Goal: Information Seeking & Learning: Learn about a topic

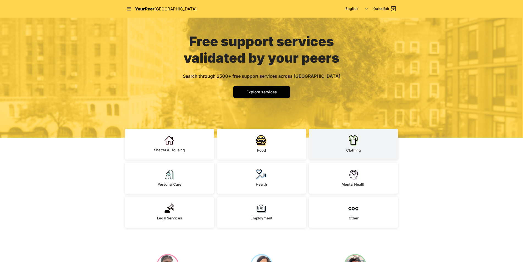
scroll to position [55, 0]
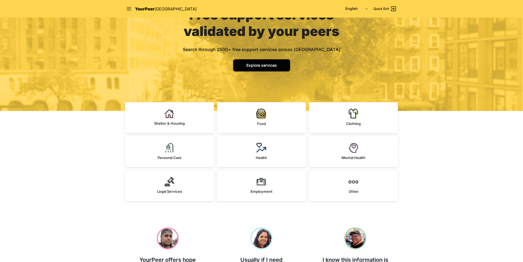
click at [254, 64] on span "Explore services" at bounding box center [261, 65] width 31 height 5
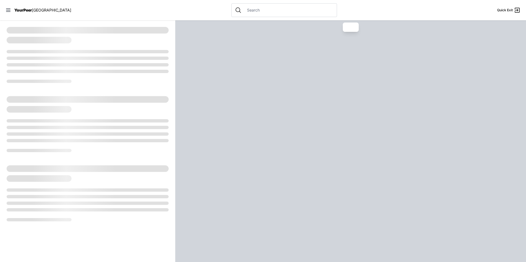
select select "recentlyUpdated"
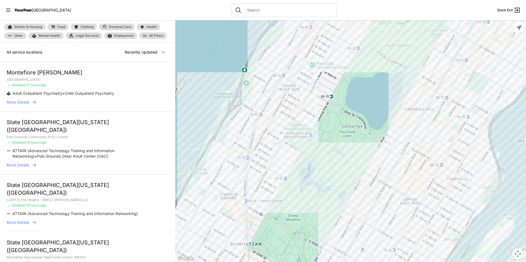
click at [258, 10] on input "text" at bounding box center [289, 10] width 90 height 6
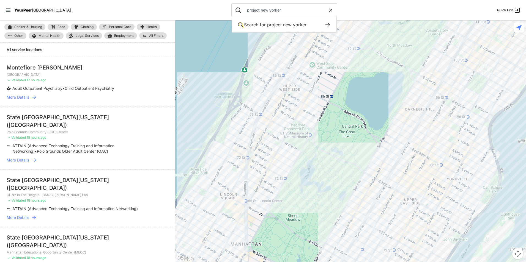
type input "project new yorker"
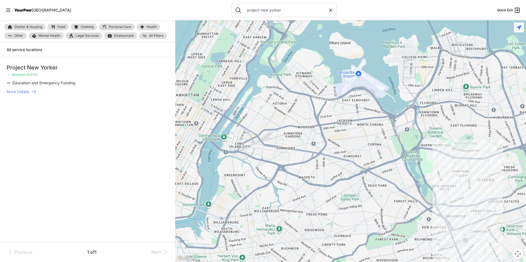
click at [38, 72] on li "Project New Yorker ✓ Validated [DATE] Education and Emergency Funding More Deta…" at bounding box center [87, 79] width 175 height 44
click at [19, 94] on span "More Details" at bounding box center [18, 92] width 23 height 6
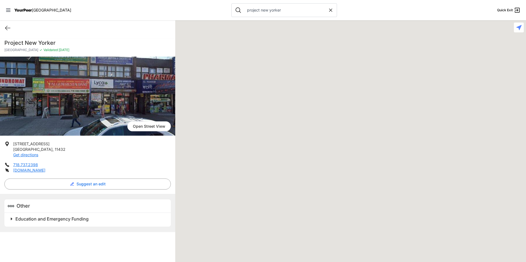
click at [27, 91] on img at bounding box center [87, 96] width 175 height 79
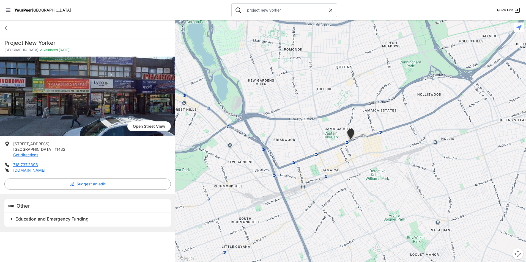
click at [56, 221] on span "Education and Emergency Funding" at bounding box center [51, 220] width 73 height 6
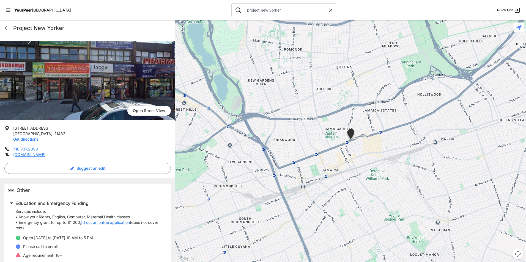
scroll to position [24, 0]
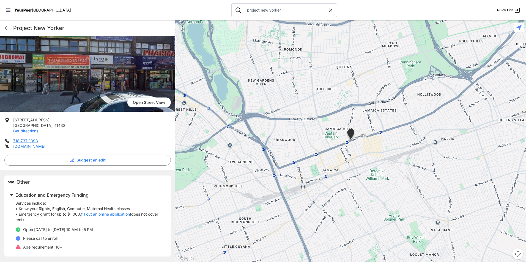
click at [109, 212] on link "fill out an online application" at bounding box center [105, 215] width 49 height 6
click at [4, 29] on div "Project New Yorker Quick Exit" at bounding box center [87, 27] width 175 height 15
click at [6, 29] on icon at bounding box center [7, 28] width 5 height 4
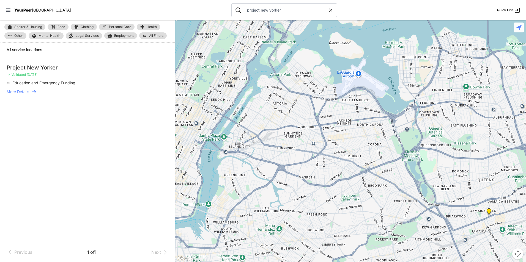
click at [15, 37] on span "Other" at bounding box center [18, 35] width 9 height 3
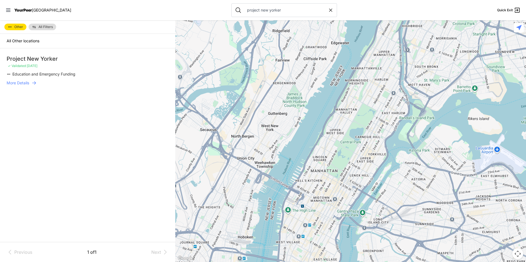
drag, startPoint x: 280, startPoint y: 4, endPoint x: 157, endPoint y: 9, distance: 123.1
click at [157, 9] on nav "YourPeer NYC project new yorker Quick Exit" at bounding box center [263, 10] width 526 height 20
drag, startPoint x: 287, startPoint y: 6, endPoint x: 282, endPoint y: 12, distance: 7.0
click at [287, 7] on div "project new yorker" at bounding box center [284, 10] width 106 height 14
click at [275, 14] on div "project new yorker" at bounding box center [284, 10] width 106 height 14
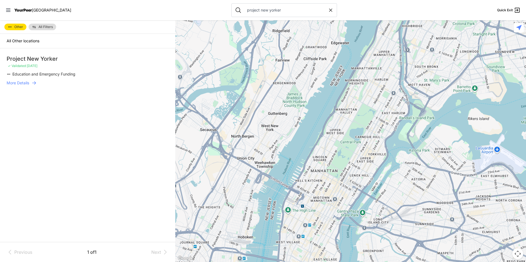
drag, startPoint x: 275, startPoint y: 13, endPoint x: 301, endPoint y: 8, distance: 27.2
click at [275, 13] on div "project new yorker" at bounding box center [284, 10] width 106 height 14
click at [312, 9] on input "project new yorker" at bounding box center [286, 10] width 84 height 6
click at [274, 13] on div "project new yorker Search for project new yorker Search for keywords in our ser…" at bounding box center [284, 10] width 106 height 14
drag, startPoint x: 274, startPoint y: 10, endPoint x: 223, endPoint y: 8, distance: 50.4
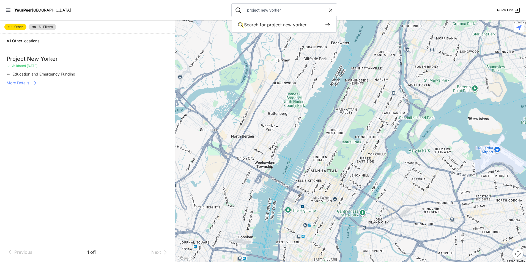
click at [231, 8] on div "project new yorker Search for project new yorker Search for keywords in our ser…" at bounding box center [284, 10] width 106 height 14
select select "recentlyUpdated"
type input "arrae"
type input "r"
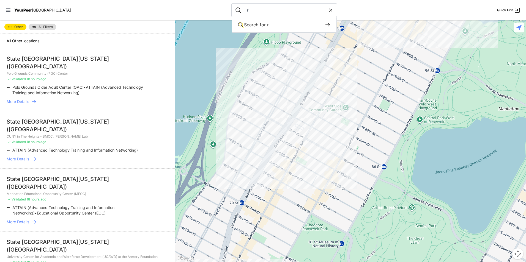
click at [244, 8] on input "r" at bounding box center [286, 10] width 84 height 6
select select "recentlyUpdated"
type input "arrear assistance"
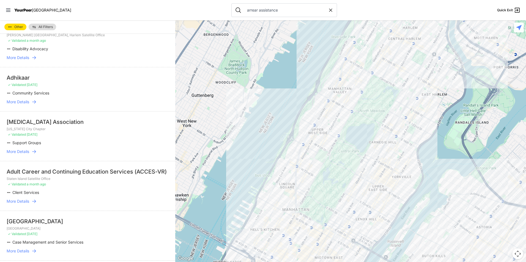
scroll to position [83, 0]
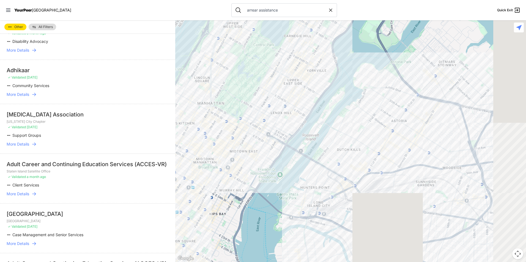
drag, startPoint x: 420, startPoint y: 235, endPoint x: 301, endPoint y: 102, distance: 178.2
click at [301, 102] on div at bounding box center [350, 141] width 351 height 242
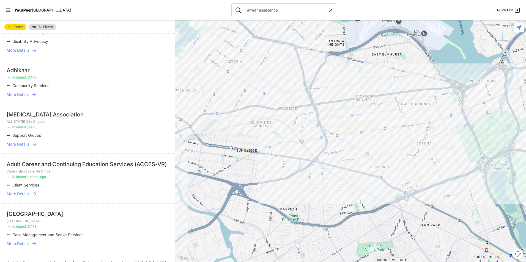
drag, startPoint x: 405, startPoint y: 201, endPoint x: 300, endPoint y: 182, distance: 106.1
click at [300, 182] on div at bounding box center [350, 141] width 351 height 242
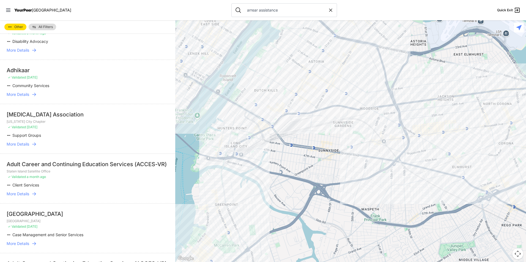
drag, startPoint x: 274, startPoint y: 155, endPoint x: 341, endPoint y: 158, distance: 66.6
click at [342, 159] on div at bounding box center [350, 141] width 351 height 242
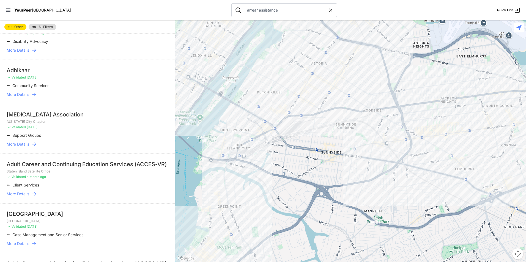
click at [328, 50] on div at bounding box center [350, 141] width 351 height 242
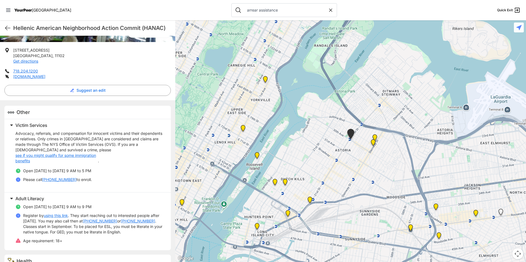
scroll to position [119, 0]
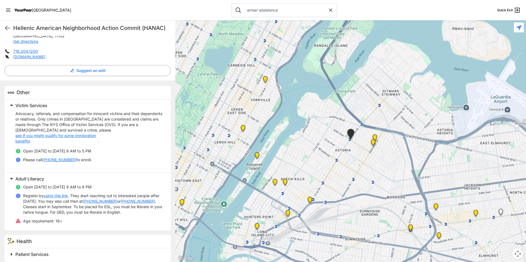
click at [373, 143] on img at bounding box center [373, 143] width 7 height 9
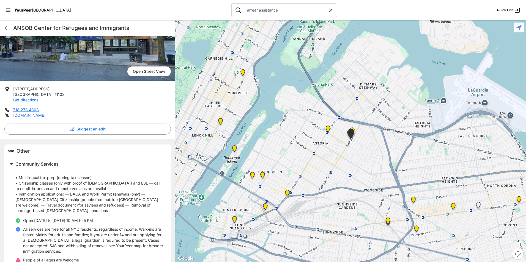
scroll to position [62, 0]
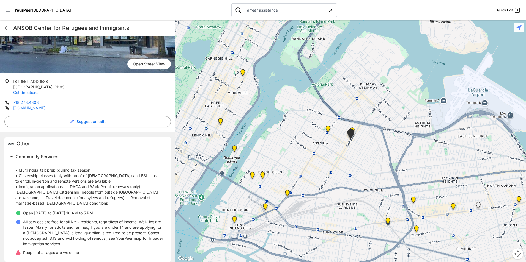
click at [7, 29] on icon at bounding box center [7, 28] width 7 height 7
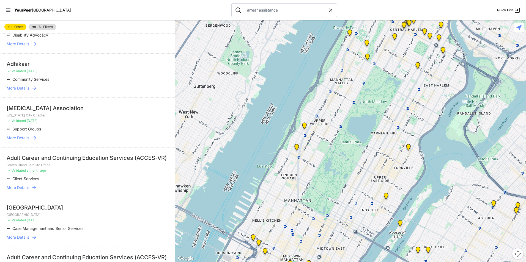
scroll to position [110, 0]
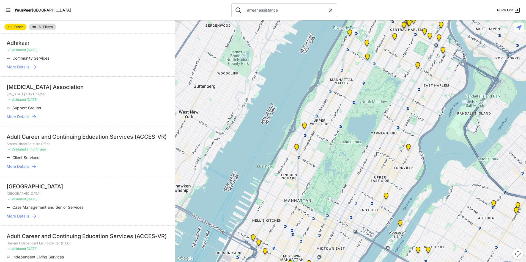
drag, startPoint x: 407, startPoint y: 179, endPoint x: 307, endPoint y: 84, distance: 137.8
click at [299, 84] on div at bounding box center [350, 141] width 351 height 242
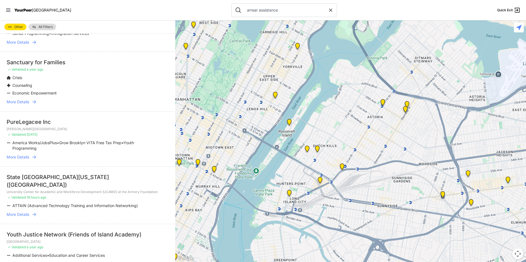
scroll to position [2146, 0]
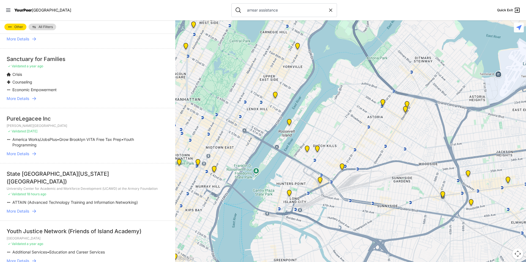
click at [16, 102] on span "More Details" at bounding box center [18, 99] width 23 height 6
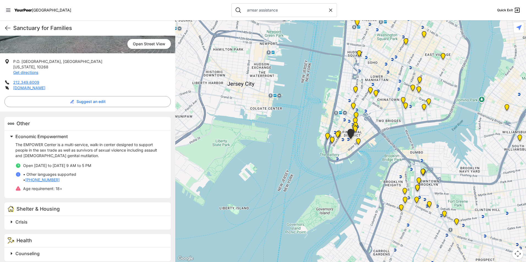
scroll to position [87, 0]
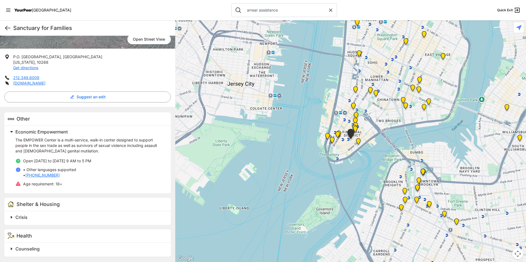
click at [7, 28] on icon at bounding box center [7, 28] width 7 height 7
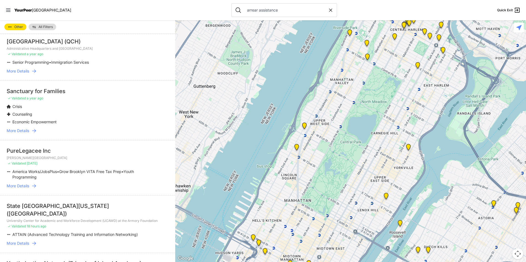
scroll to position [2201, 0]
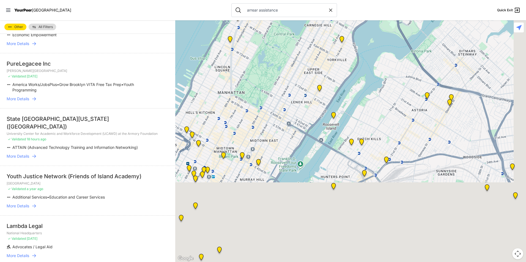
drag, startPoint x: 418, startPoint y: 173, endPoint x: 355, endPoint y: 53, distance: 134.7
click at [347, 66] on div at bounding box center [350, 141] width 351 height 242
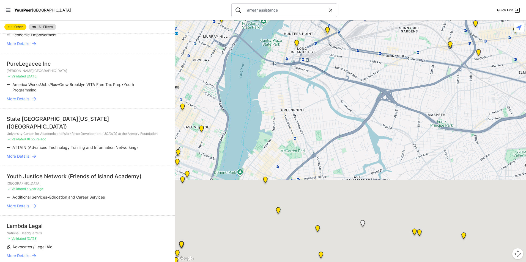
drag, startPoint x: 360, startPoint y: 76, endPoint x: 355, endPoint y: 65, distance: 11.8
click at [356, 65] on div at bounding box center [350, 141] width 351 height 242
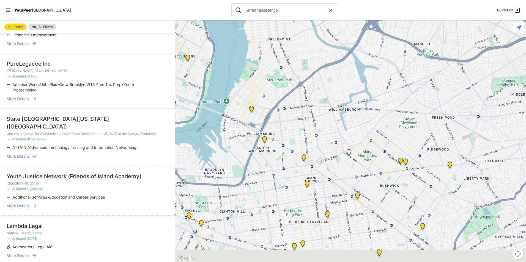
drag, startPoint x: 327, startPoint y: 123, endPoint x: 344, endPoint y: 75, distance: 50.9
click at [337, 90] on div at bounding box center [350, 141] width 351 height 242
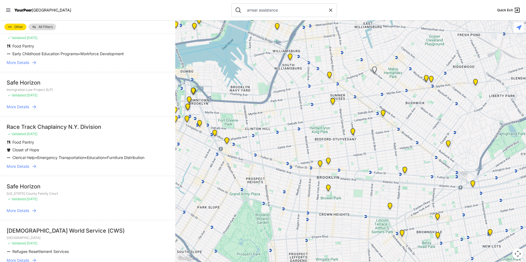
scroll to position [3274, 0]
